Goal: Contribute content: Add original content to the website for others to see

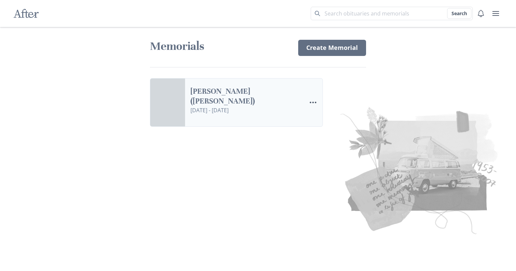
click at [220, 101] on link "[PERSON_NAME] ([PERSON_NAME])" at bounding box center [245, 97] width 110 height 20
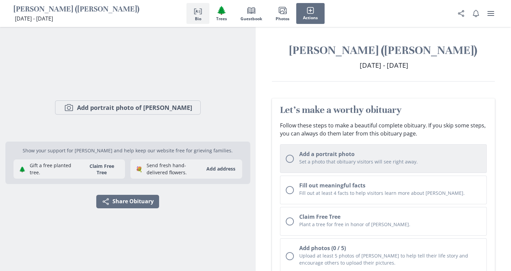
click at [290, 160] on div "Unchecked circle" at bounding box center [290, 159] width 8 height 8
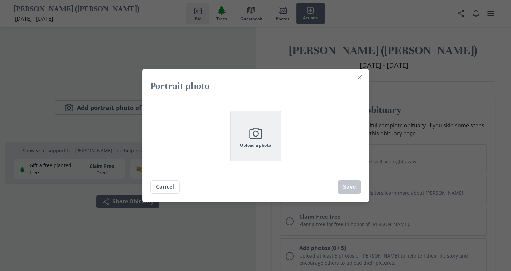
click at [262, 139] on icon "Camera" at bounding box center [255, 133] width 17 height 17
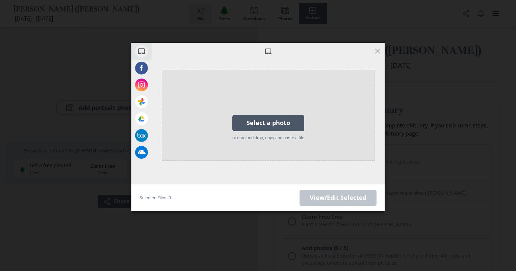
click at [268, 123] on div "Select a photo" at bounding box center [268, 123] width 72 height 16
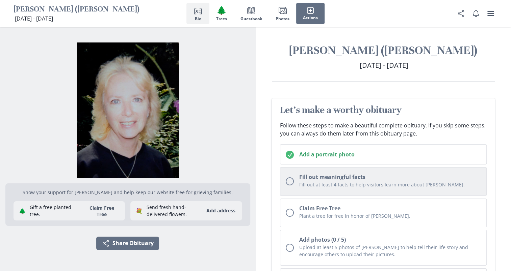
scroll to position [34, 0]
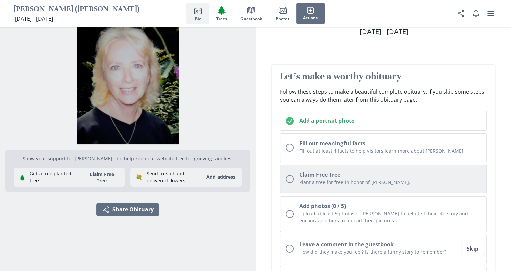
click at [289, 179] on div "Unchecked circle" at bounding box center [290, 179] width 8 height 8
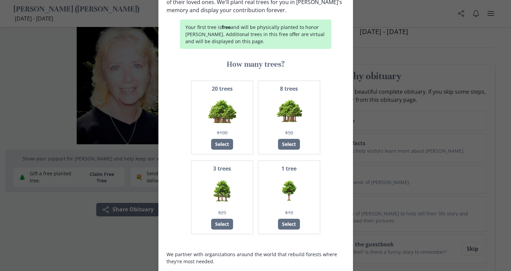
scroll to position [65, 0]
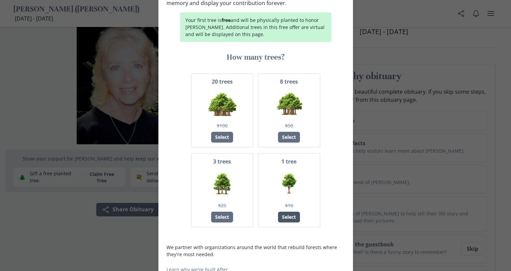
click at [288, 212] on div "Select" at bounding box center [289, 217] width 22 height 11
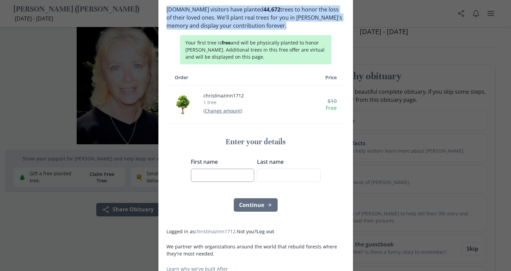
click at [216, 169] on input "First name" at bounding box center [222, 175] width 63 height 13
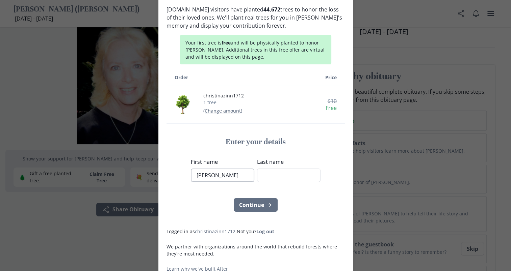
type input "[PERSON_NAME]"
click at [247, 198] on button "Continue" at bounding box center [256, 204] width 44 height 13
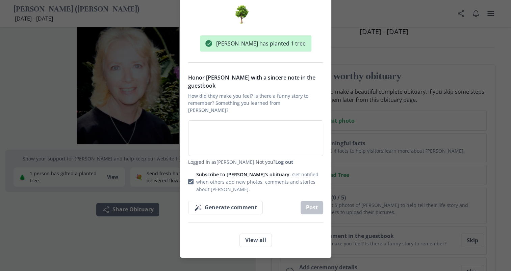
scroll to position [42, 0]
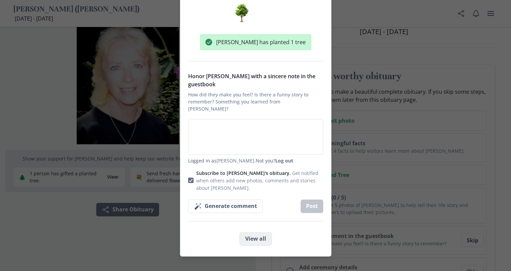
click at [249, 233] on button "View all" at bounding box center [255, 239] width 32 height 13
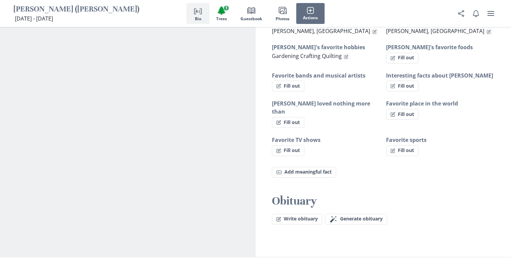
scroll to position [445, 0]
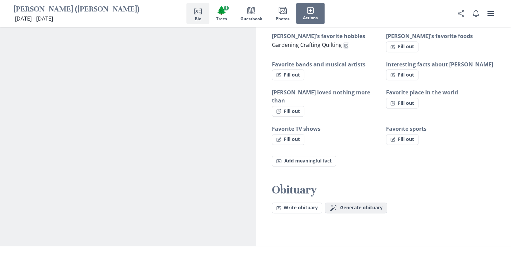
click at [358, 205] on span "Generate obituary" at bounding box center [361, 208] width 43 height 6
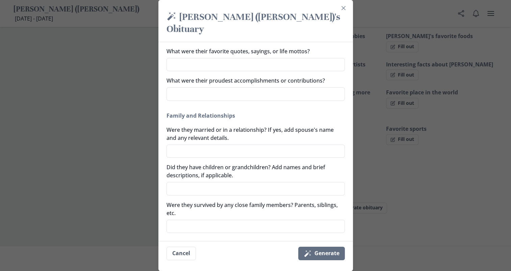
scroll to position [34, 0]
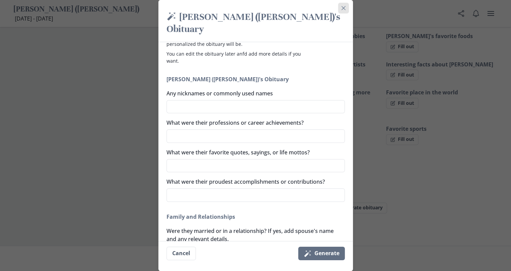
click at [342, 8] on button "Close" at bounding box center [343, 8] width 11 height 11
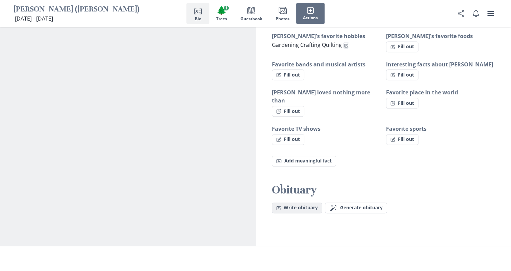
click at [298, 203] on button "Write obituary" at bounding box center [297, 208] width 50 height 11
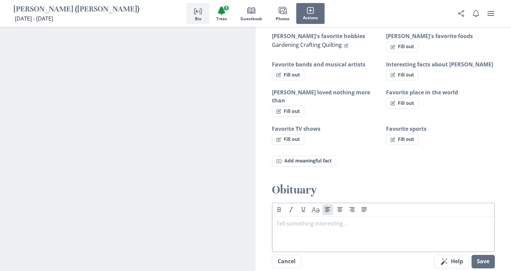
click at [312, 220] on p at bounding box center [383, 224] width 214 height 8
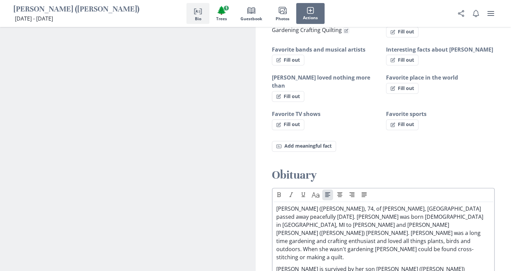
scroll to position [468, 0]
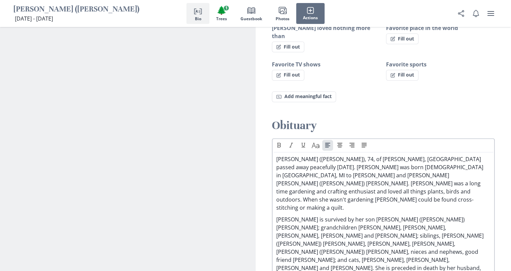
scroll to position [516, 0]
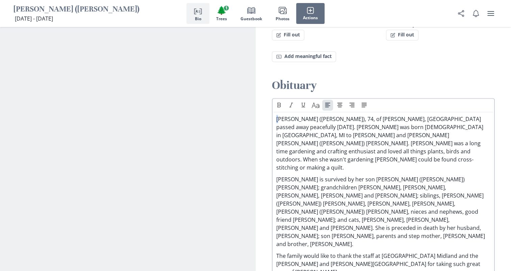
click at [281, 115] on p "[PERSON_NAME] ([PERSON_NAME]), 74, of [PERSON_NAME], [GEOGRAPHIC_DATA] passed a…" at bounding box center [383, 143] width 214 height 57
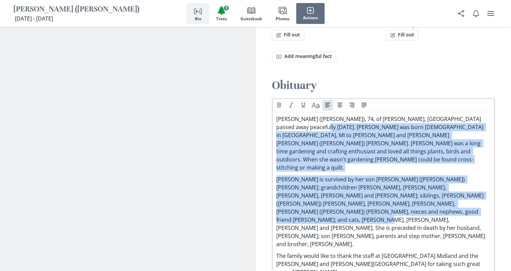
drag, startPoint x: 310, startPoint y: 122, endPoint x: 381, endPoint y: 183, distance: 93.1
click at [381, 183] on div "[PERSON_NAME] ([PERSON_NAME]), 74, of [PERSON_NAME], [GEOGRAPHIC_DATA] passed a…" at bounding box center [383, 206] width 214 height 182
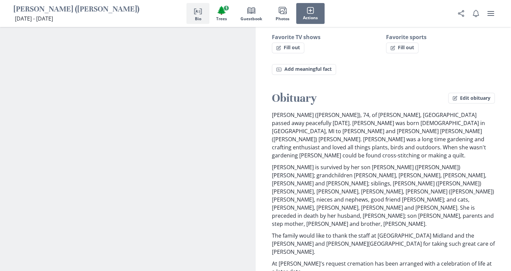
scroll to position [533, 0]
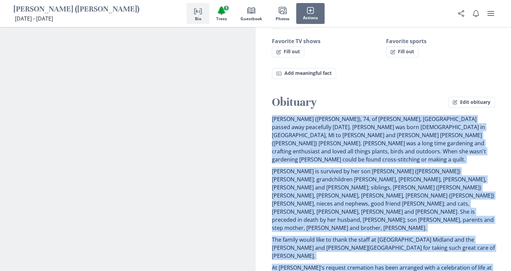
drag, startPoint x: 275, startPoint y: 111, endPoint x: 441, endPoint y: 236, distance: 207.4
click at [441, 236] on div "[PERSON_NAME] ([PERSON_NAME]), 74, of [PERSON_NAME], [GEOGRAPHIC_DATA] passed a…" at bounding box center [383, 197] width 223 height 165
drag, startPoint x: 441, startPoint y: 236, endPoint x: 361, endPoint y: 178, distance: 98.6
copy div "[PERSON_NAME] ([PERSON_NAME]), 74, of [PERSON_NAME], [GEOGRAPHIC_DATA] passed a…"
drag, startPoint x: 129, startPoint y: 119, endPoint x: 150, endPoint y: 240, distance: 123.3
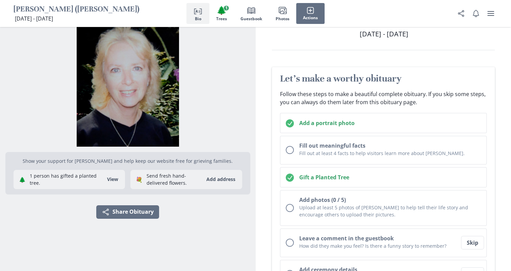
scroll to position [27, 0]
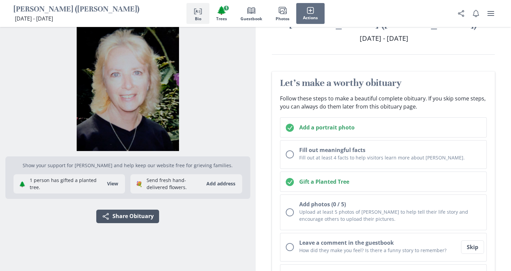
click at [113, 219] on button "Share Share Obituary" at bounding box center [127, 216] width 63 height 13
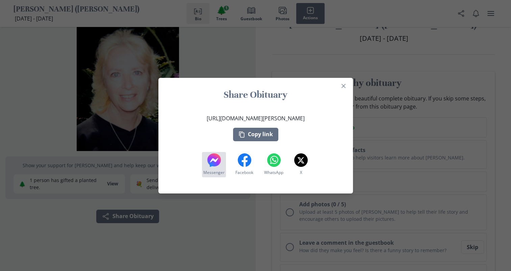
click at [222, 167] on button "[DEMOGRAPHIC_DATA] Messenger" at bounding box center [214, 164] width 24 height 25
click at [48, 88] on div "Share Obituary [URL][DOMAIN_NAME][PERSON_NAME] Copy link Messenger Messenger Fa…" at bounding box center [255, 135] width 511 height 271
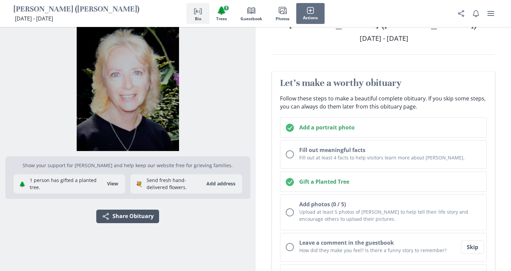
click at [123, 220] on button "Share Share Obituary" at bounding box center [127, 216] width 63 height 13
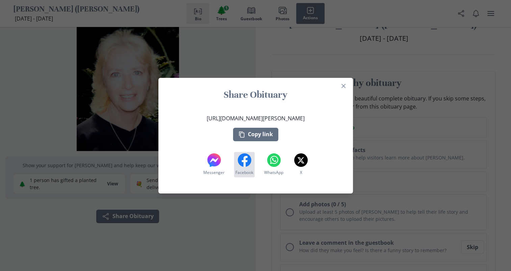
click at [253, 162] on button "Facebook Facebook" at bounding box center [244, 164] width 21 height 25
click at [221, 165] on icon "Messenger" at bounding box center [213, 160] width 13 height 13
click at [248, 165] on icon at bounding box center [244, 160] width 13 height 13
click at [246, 166] on icon at bounding box center [244, 161] width 6 height 11
drag, startPoint x: 345, startPoint y: 86, endPoint x: 255, endPoint y: 107, distance: 92.8
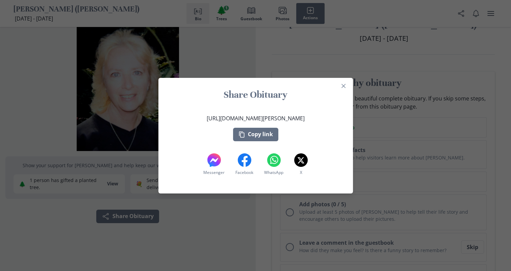
click at [344, 88] on button "Close" at bounding box center [343, 86] width 11 height 11
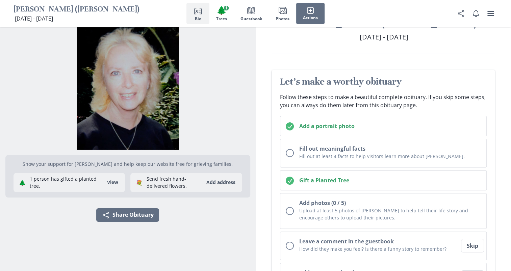
scroll to position [0, 0]
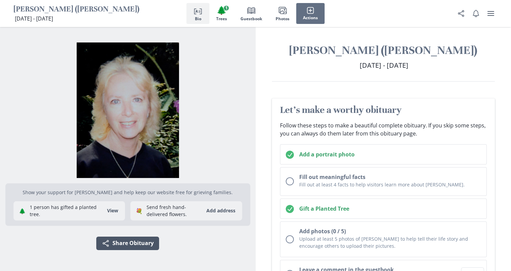
click at [137, 241] on button "Share Share Obituary" at bounding box center [127, 243] width 63 height 13
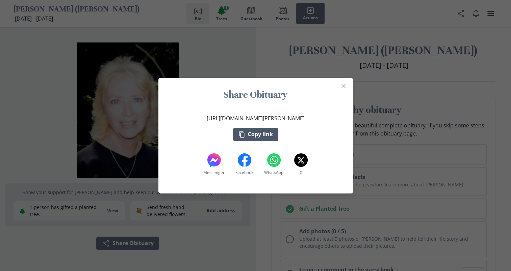
click at [264, 134] on button "Copy link" at bounding box center [255, 134] width 45 height 13
